Goal: Subscribe to service/newsletter

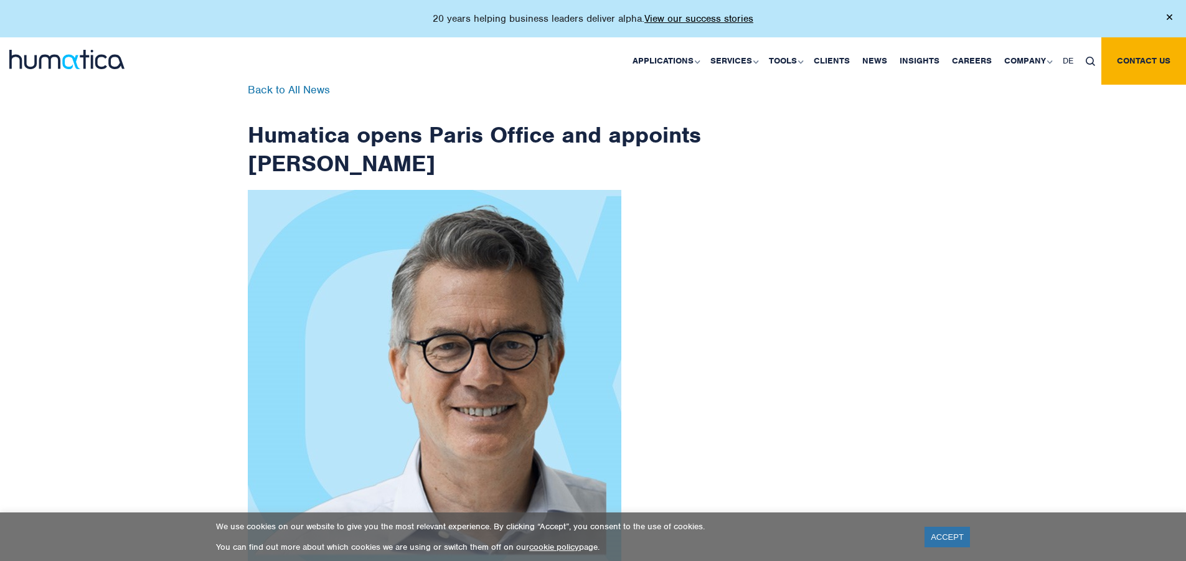
scroll to position [1986, 0]
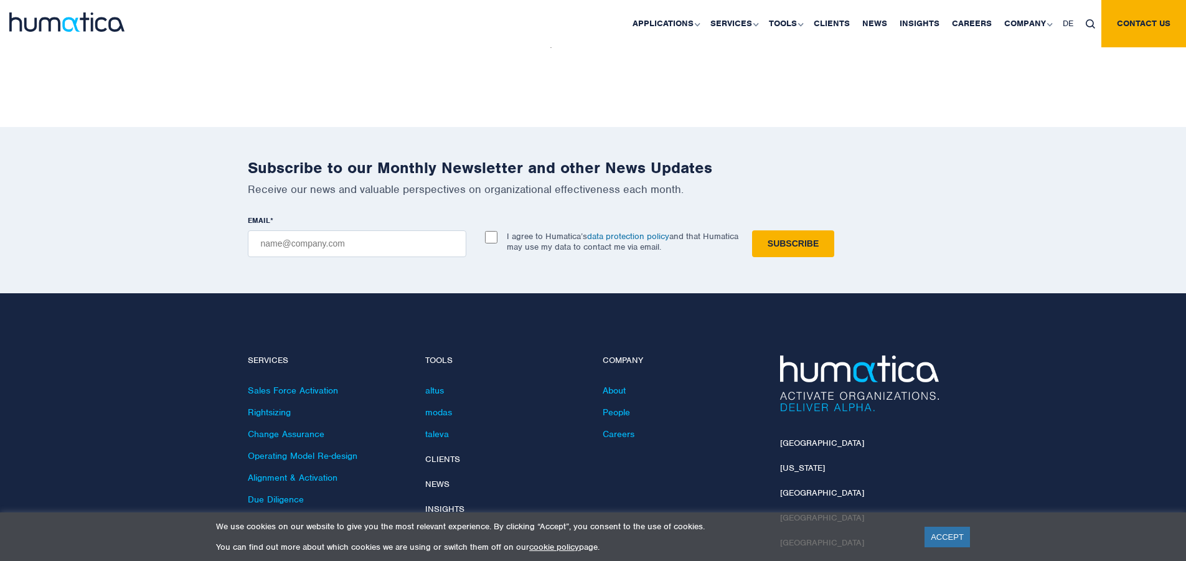
checkbox input "true"
type input "[EMAIL_ADDRESS][DOMAIN_NAME]"
click at [752, 230] on input "Subscribe" at bounding box center [793, 243] width 82 height 27
